Goal: Transaction & Acquisition: Purchase product/service

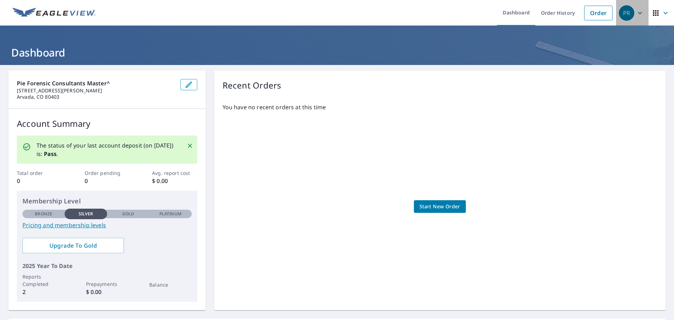
click at [638, 13] on icon "button" at bounding box center [640, 13] width 4 height 2
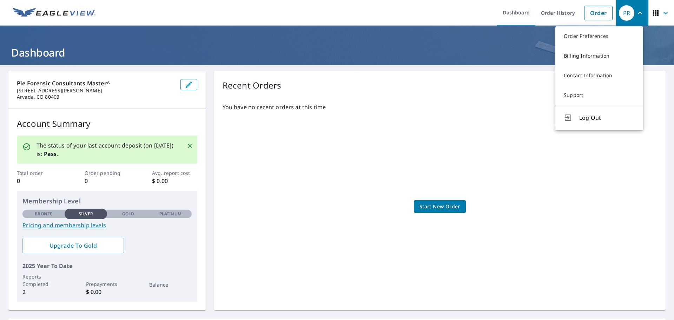
click at [664, 13] on icon "button" at bounding box center [666, 13] width 8 height 8
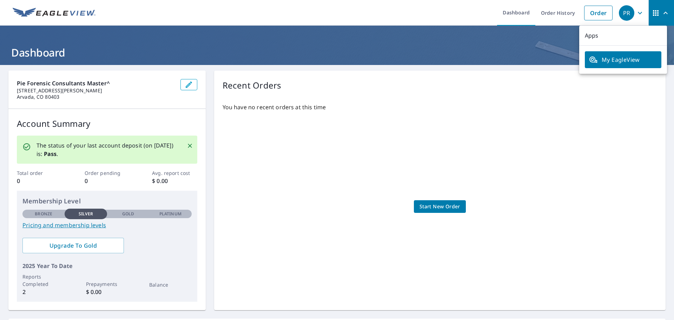
click at [432, 202] on span "Start New Order" at bounding box center [440, 206] width 41 height 9
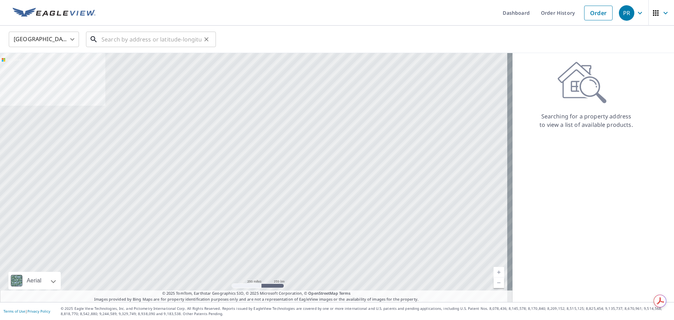
click at [161, 42] on input "text" at bounding box center [151, 40] width 100 height 20
paste input "1434 [GEOGRAPHIC_DATA]"
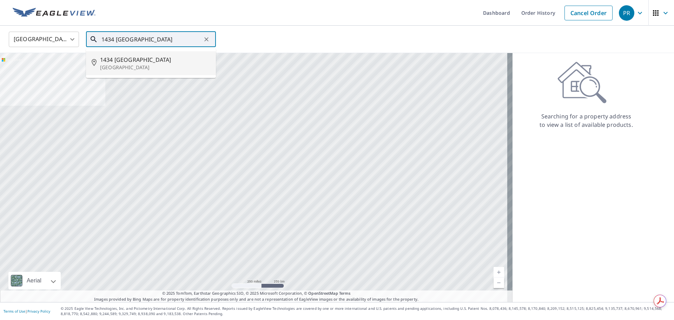
click at [155, 60] on span "1434 [GEOGRAPHIC_DATA]" at bounding box center [155, 59] width 110 height 8
type input "[STREET_ADDRESS]"
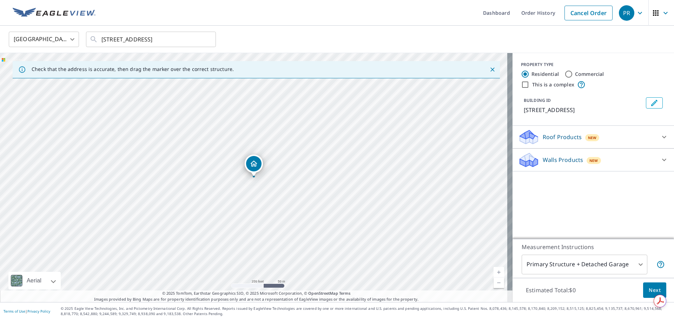
click at [543, 163] on p "Walls Products" at bounding box center [563, 160] width 40 height 8
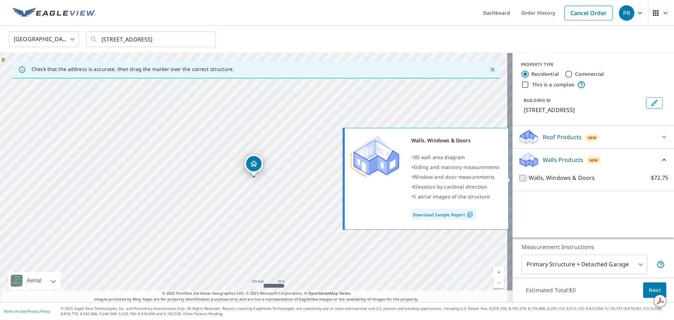
click at [518, 179] on input "Walls, Windows & Doors $72.75" at bounding box center [523, 178] width 11 height 8
checkbox input "true"
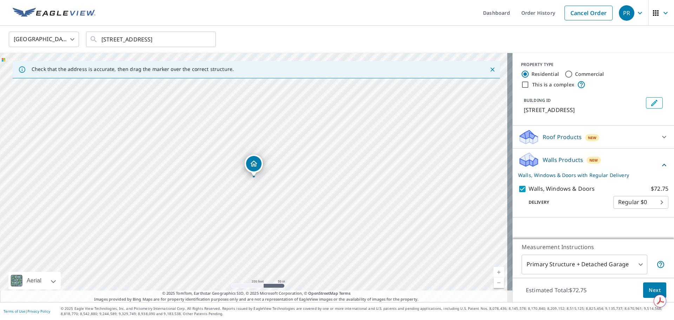
click at [650, 202] on body "PR PR Dashboard Order History Cancel Order PR [GEOGRAPHIC_DATA] [GEOGRAPHIC_DAT…" at bounding box center [337, 160] width 674 height 320
click at [571, 213] on div at bounding box center [337, 160] width 674 height 320
click at [669, 201] on div "Walls Products New Walls, Windows & Doors with Regular Delivery Walls, Windows …" at bounding box center [594, 183] width 162 height 69
click at [655, 203] on body "PR PR Dashboard Order History Cancel Order PR [GEOGRAPHIC_DATA] [GEOGRAPHIC_DAT…" at bounding box center [337, 160] width 674 height 320
click at [587, 201] on div at bounding box center [337, 160] width 674 height 320
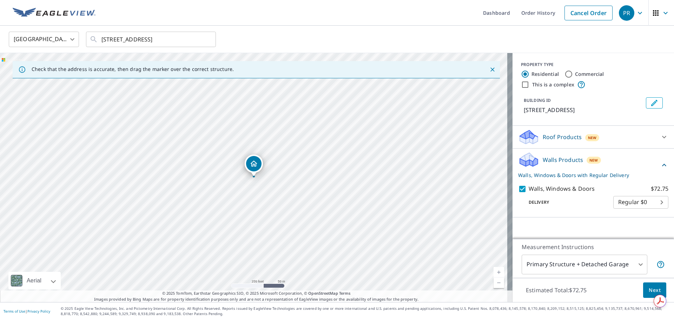
click at [635, 266] on body "PR PR Dashboard Order History Cancel Order PR [GEOGRAPHIC_DATA] [GEOGRAPHIC_DAT…" at bounding box center [337, 160] width 674 height 320
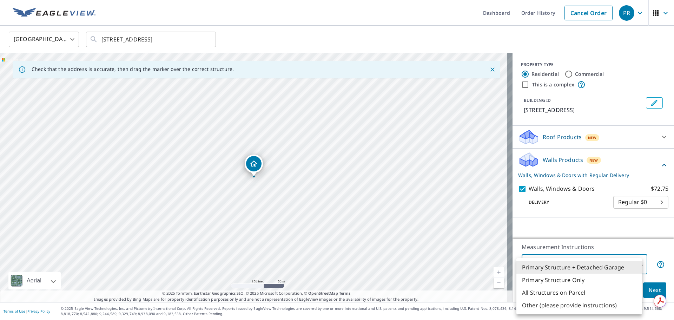
click at [635, 266] on li "Primary Structure + Detached Garage" at bounding box center [580, 267] width 126 height 13
